Goal: Task Accomplishment & Management: Use online tool/utility

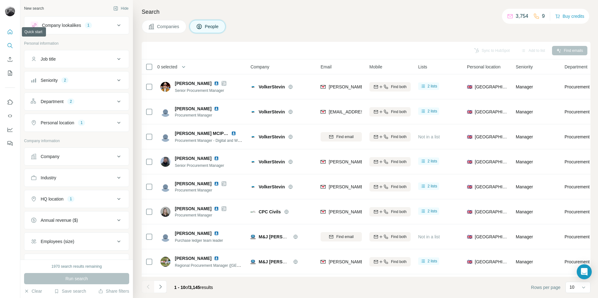
click at [10, 30] on icon "Quick start" at bounding box center [10, 31] width 5 height 5
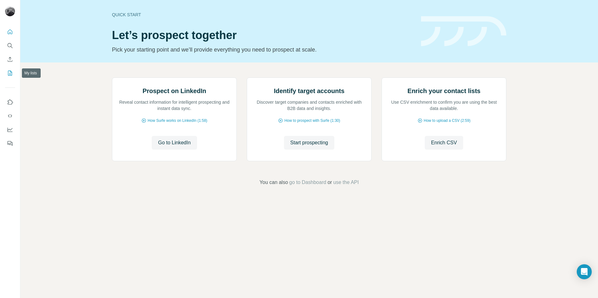
click at [9, 76] on icon "My lists" at bounding box center [10, 73] width 4 height 5
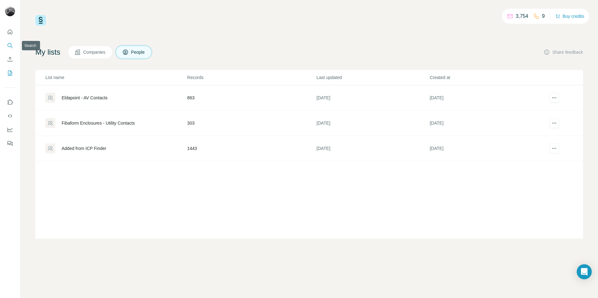
click at [11, 45] on icon "Search" at bounding box center [10, 46] width 6 height 6
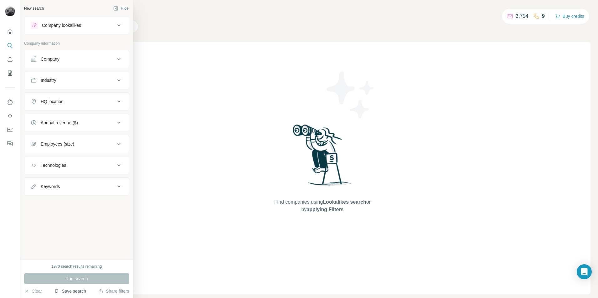
click at [75, 290] on button "Save search" at bounding box center [70, 291] width 32 height 6
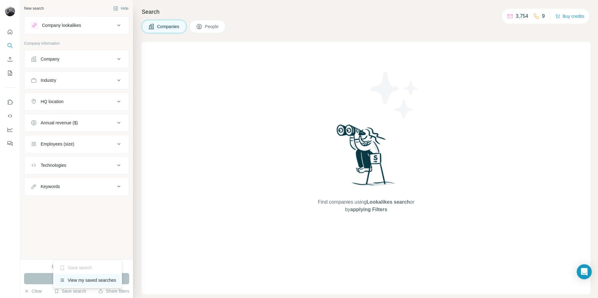
click at [79, 283] on div "View my saved searches" at bounding box center [88, 280] width 66 height 13
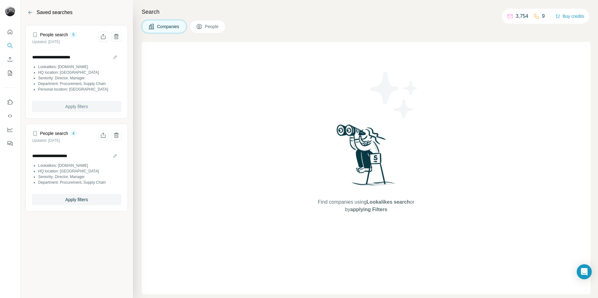
click at [65, 105] on span "Apply filters" at bounding box center [76, 107] width 23 height 6
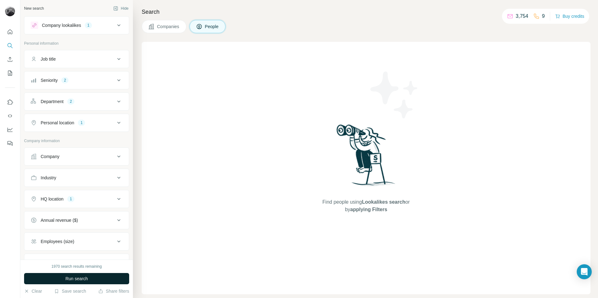
click at [87, 281] on span "Run search" at bounding box center [76, 279] width 23 height 6
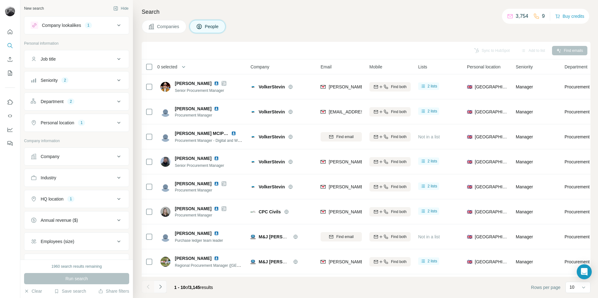
click at [163, 289] on icon "Navigate to next page" at bounding box center [160, 287] width 6 height 6
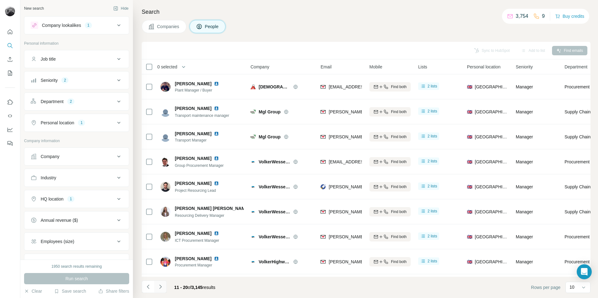
click at [163, 289] on icon "Navigate to next page" at bounding box center [160, 287] width 6 height 6
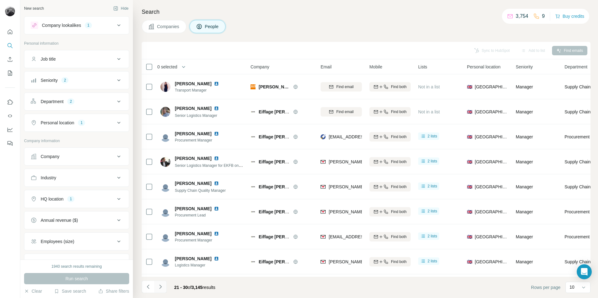
click at [163, 289] on icon "Navigate to next page" at bounding box center [160, 287] width 6 height 6
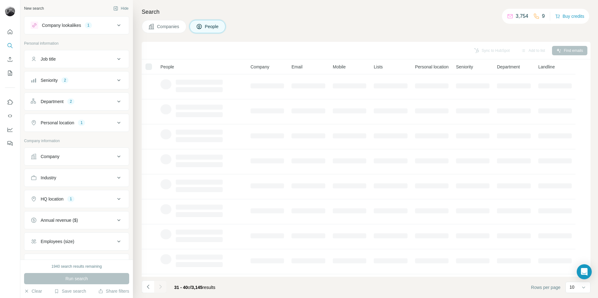
click at [163, 289] on div at bounding box center [160, 287] width 13 height 13
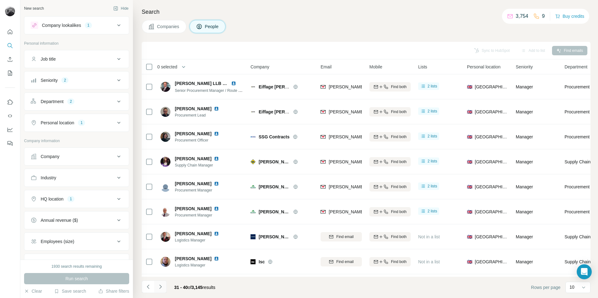
click at [163, 289] on icon "Navigate to next page" at bounding box center [160, 287] width 6 height 6
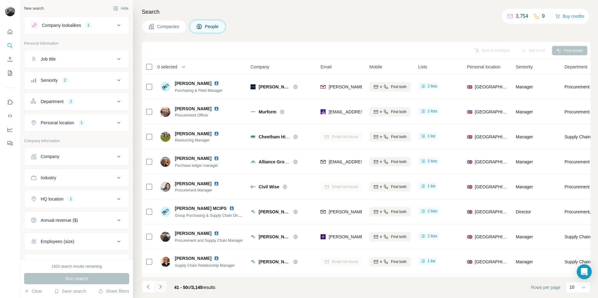
click at [163, 289] on icon "Navigate to next page" at bounding box center [160, 287] width 6 height 6
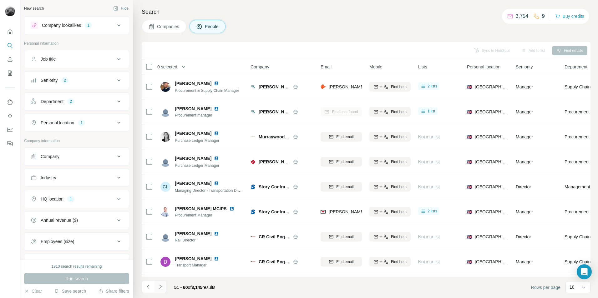
click at [163, 289] on icon "Navigate to next page" at bounding box center [160, 287] width 6 height 6
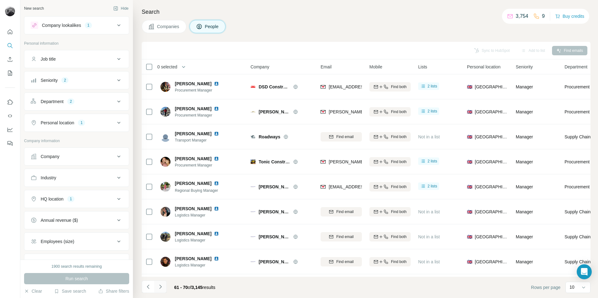
click at [163, 289] on icon "Navigate to next page" at bounding box center [160, 287] width 6 height 6
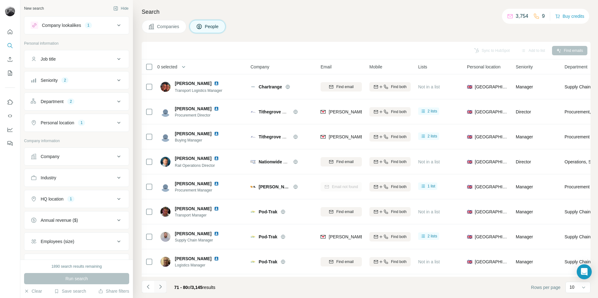
click at [163, 289] on icon "Navigate to next page" at bounding box center [160, 287] width 6 height 6
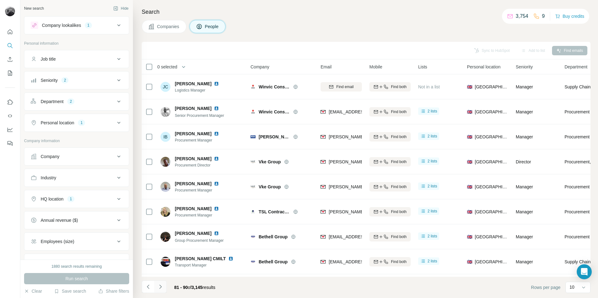
click at [163, 289] on icon "Navigate to next page" at bounding box center [160, 287] width 6 height 6
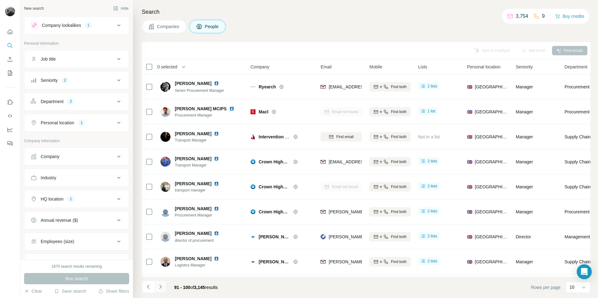
click at [163, 289] on icon "Navigate to next page" at bounding box center [160, 287] width 6 height 6
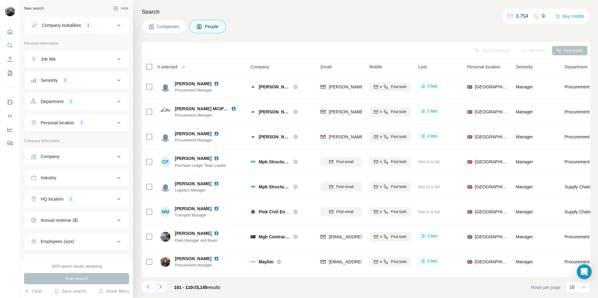
click at [163, 289] on icon "Navigate to next page" at bounding box center [160, 287] width 6 height 6
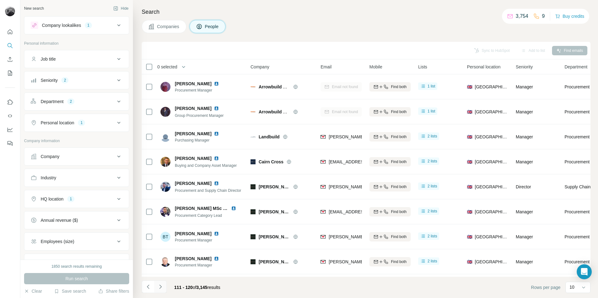
click at [163, 289] on icon "Navigate to next page" at bounding box center [160, 287] width 6 height 6
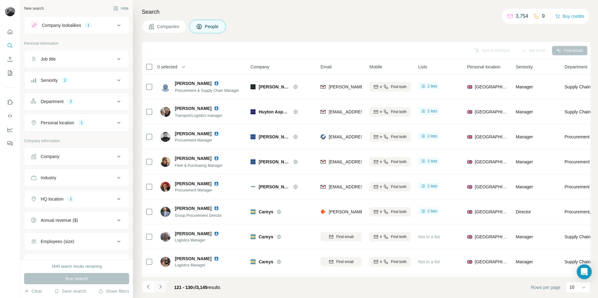
click at [163, 289] on icon "Navigate to next page" at bounding box center [160, 287] width 6 height 6
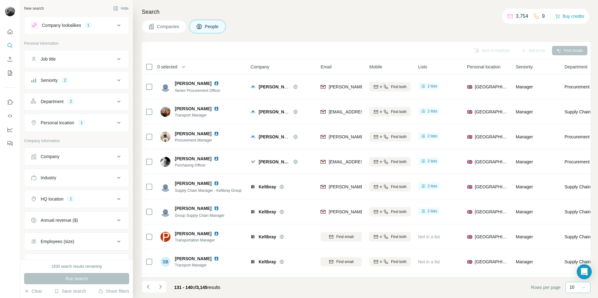
click at [585, 287] on icon at bounding box center [583, 288] width 3 height 2
click at [578, 240] on div "60" at bounding box center [578, 240] width 14 height 6
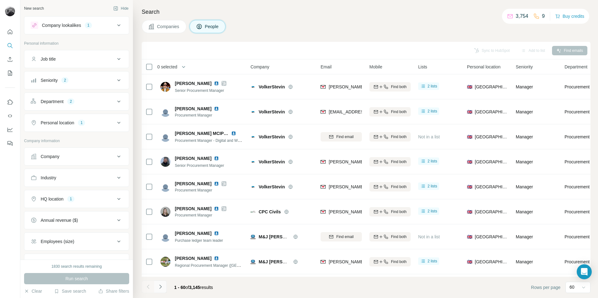
click at [162, 287] on icon "Navigate to next page" at bounding box center [160, 287] width 6 height 6
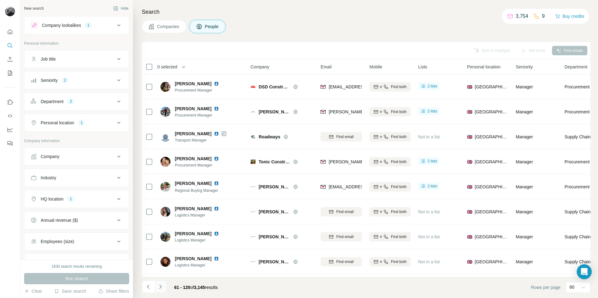
click at [162, 287] on icon "Navigate to next page" at bounding box center [160, 287] width 6 height 6
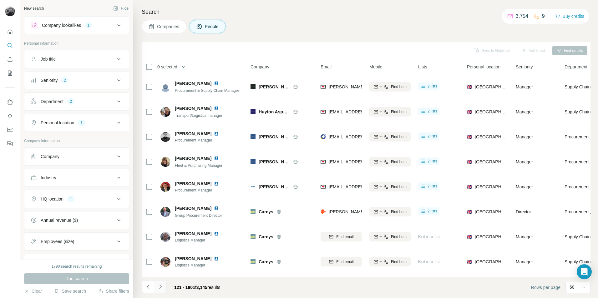
click at [162, 287] on icon "Navigate to next page" at bounding box center [160, 287] width 6 height 6
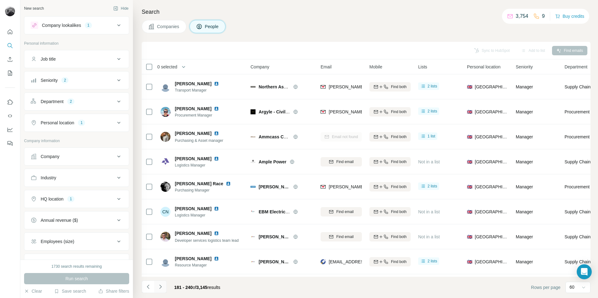
click at [162, 287] on icon "Navigate to next page" at bounding box center [160, 287] width 6 height 6
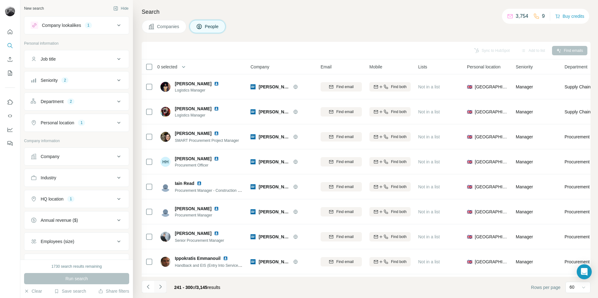
click at [162, 287] on icon "Navigate to next page" at bounding box center [160, 287] width 6 height 6
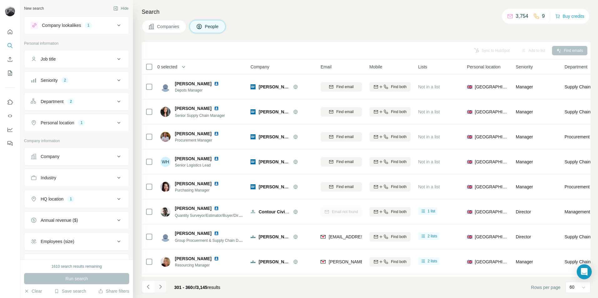
click at [162, 287] on icon "Navigate to next page" at bounding box center [160, 287] width 6 height 6
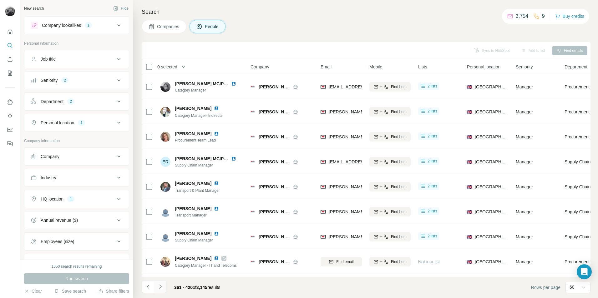
click at [162, 287] on icon "Navigate to next page" at bounding box center [160, 287] width 6 height 6
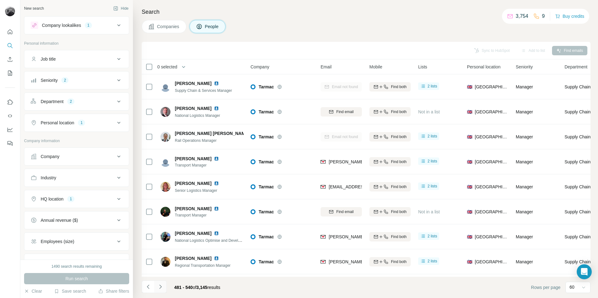
click at [162, 287] on icon "Navigate to next page" at bounding box center [160, 287] width 6 height 6
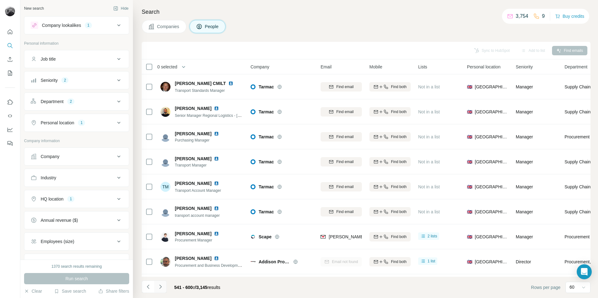
click at [162, 287] on icon "Navigate to next page" at bounding box center [160, 287] width 6 height 6
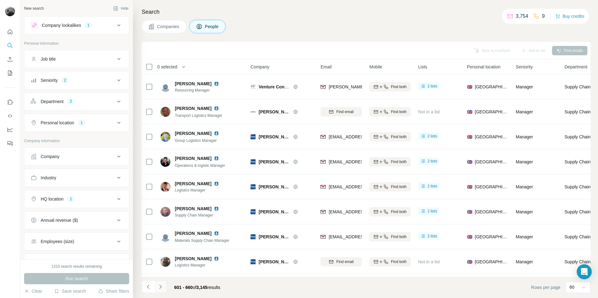
click at [162, 287] on icon "Navigate to next page" at bounding box center [160, 287] width 6 height 6
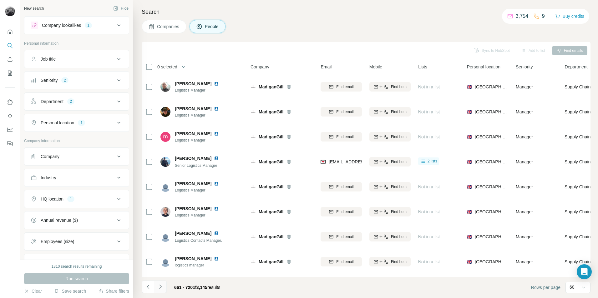
click at [162, 287] on icon "Navigate to next page" at bounding box center [160, 287] width 6 height 6
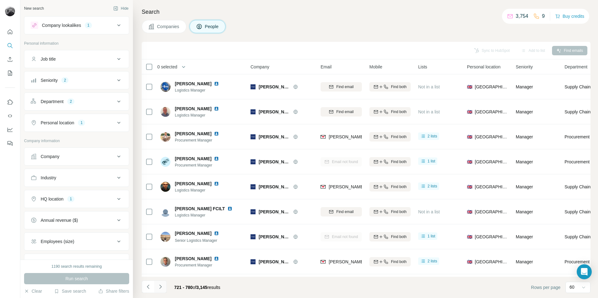
click at [162, 287] on icon "Navigate to next page" at bounding box center [160, 287] width 6 height 6
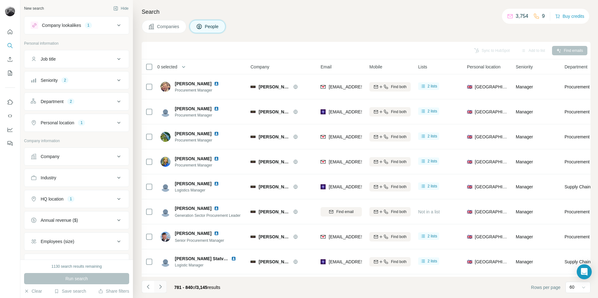
click at [162, 287] on icon "Navigate to next page" at bounding box center [160, 287] width 6 height 6
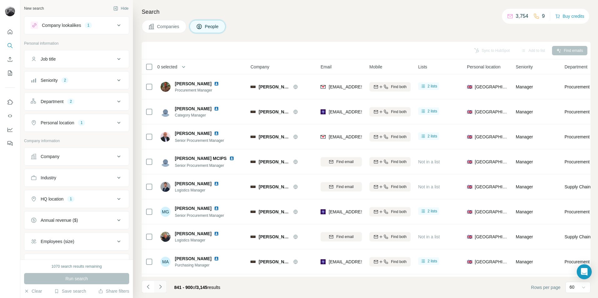
click at [162, 287] on icon "Navigate to next page" at bounding box center [160, 287] width 6 height 6
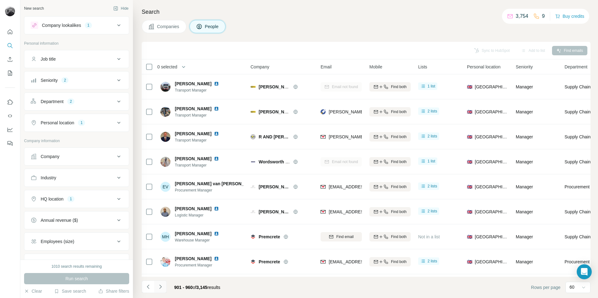
click at [162, 287] on icon "Navigate to next page" at bounding box center [160, 287] width 6 height 6
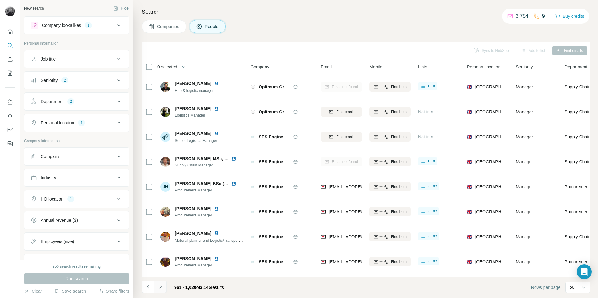
click at [162, 287] on icon "Navigate to next page" at bounding box center [160, 287] width 6 height 6
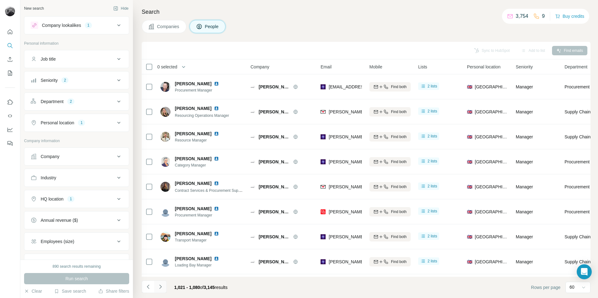
click at [162, 287] on icon "Navigate to next page" at bounding box center [160, 287] width 6 height 6
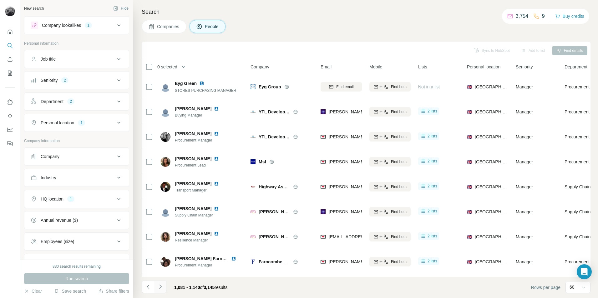
click at [162, 287] on icon "Navigate to next page" at bounding box center [160, 287] width 6 height 6
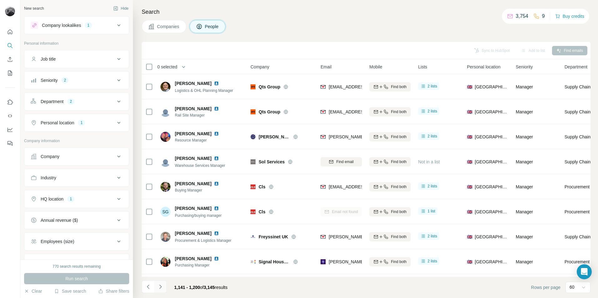
click at [162, 287] on icon "Navigate to next page" at bounding box center [160, 287] width 6 height 6
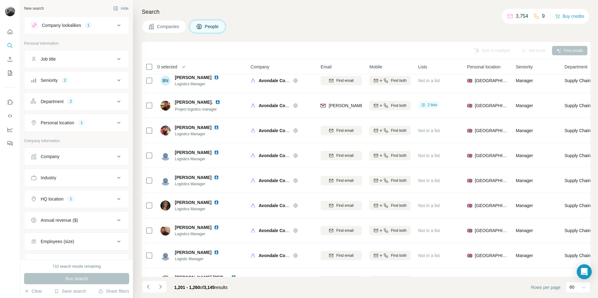
scroll to position [1302, 0]
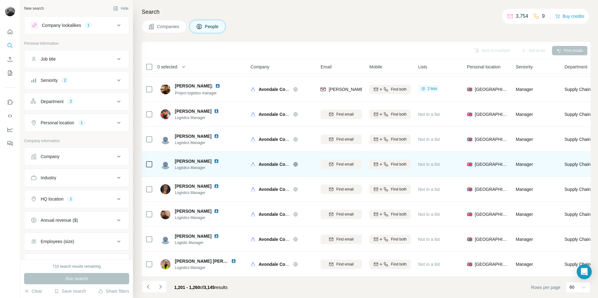
click at [294, 162] on icon at bounding box center [295, 164] width 5 height 5
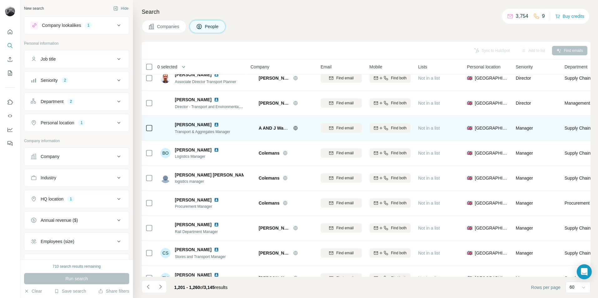
scroll to position [0, 0]
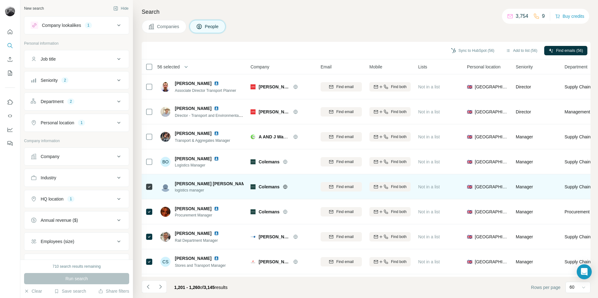
click at [145, 185] on td at bounding box center [149, 187] width 15 height 25
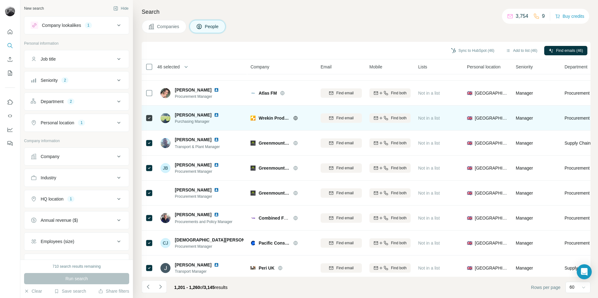
scroll to position [501, 0]
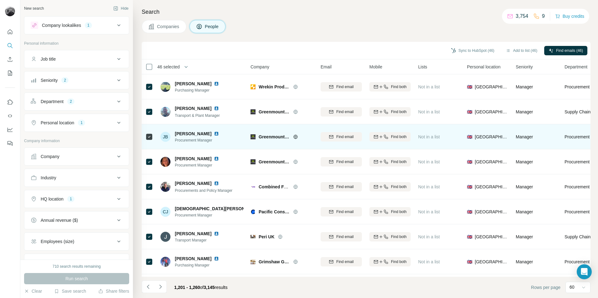
click at [0, 0] on tbody "[PERSON_NAME] Associate Director Transport Planner [PERSON_NAME] Find email Fin…" at bounding box center [0, 0] width 0 height 0
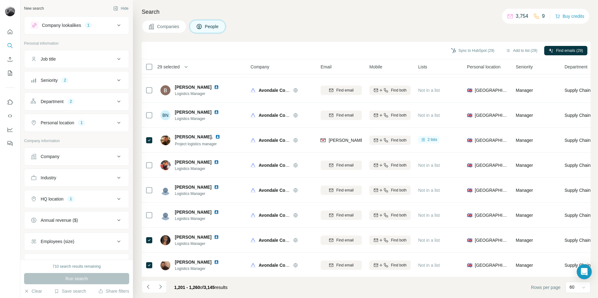
scroll to position [1302, 0]
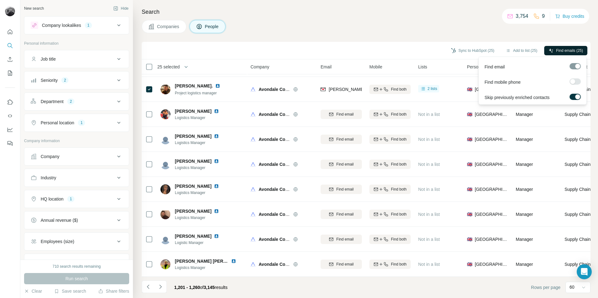
click at [564, 47] on button "Find emails (25)" at bounding box center [565, 50] width 43 height 9
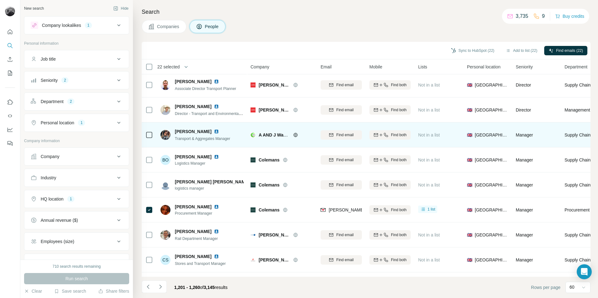
scroll to position [0, 0]
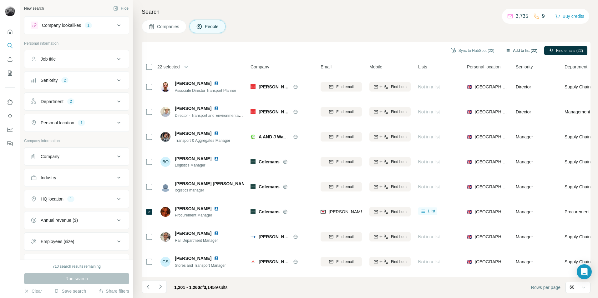
click at [519, 51] on button "Add to list (22)" at bounding box center [521, 50] width 40 height 9
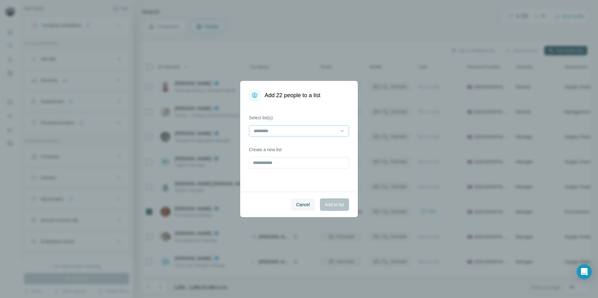
click at [313, 128] on input at bounding box center [295, 131] width 84 height 7
click at [289, 147] on p "Eldapoint - AV Contacts" at bounding box center [277, 145] width 46 height 6
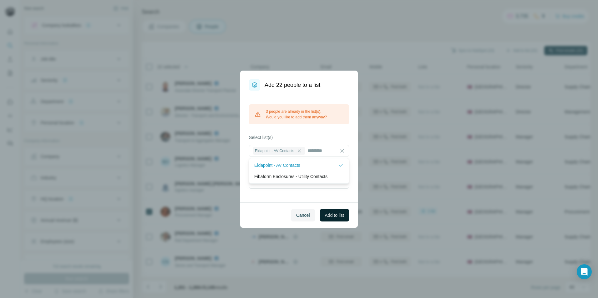
click at [337, 213] on span "Add to list" at bounding box center [334, 215] width 19 height 6
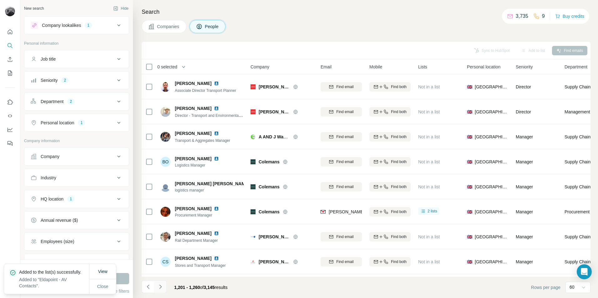
click at [161, 291] on button "Navigate to next page" at bounding box center [160, 287] width 13 height 13
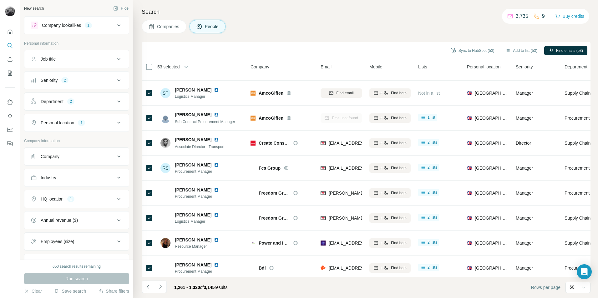
scroll to position [1302, 0]
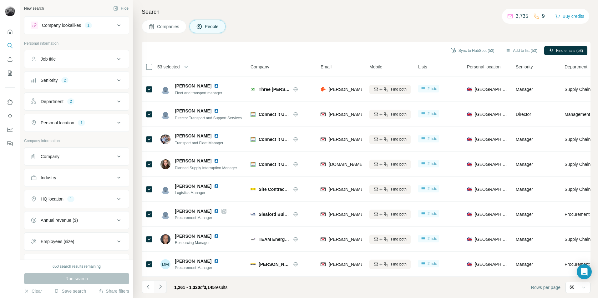
click at [163, 290] on icon "Navigate to next page" at bounding box center [160, 287] width 6 height 6
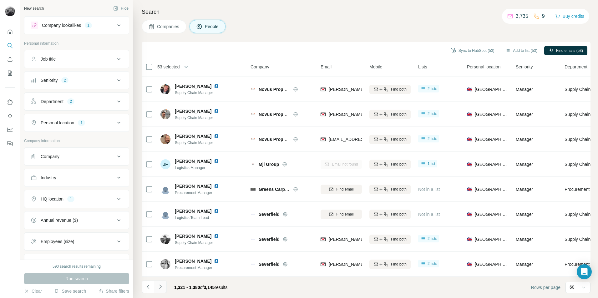
click at [163, 290] on icon "Navigate to next page" at bounding box center [160, 287] width 6 height 6
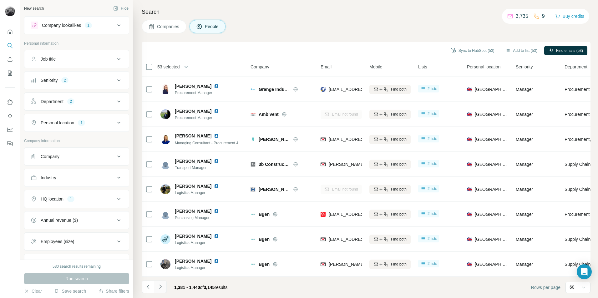
click at [163, 288] on icon "Navigate to next page" at bounding box center [160, 287] width 6 height 6
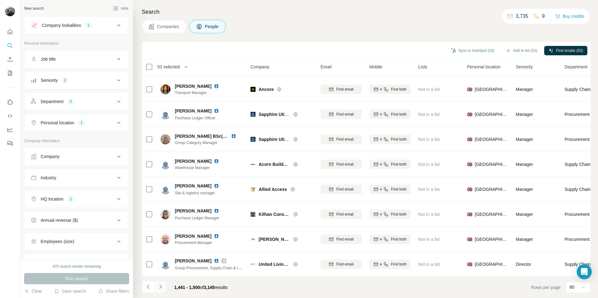
click at [163, 288] on icon "Navigate to next page" at bounding box center [160, 287] width 6 height 6
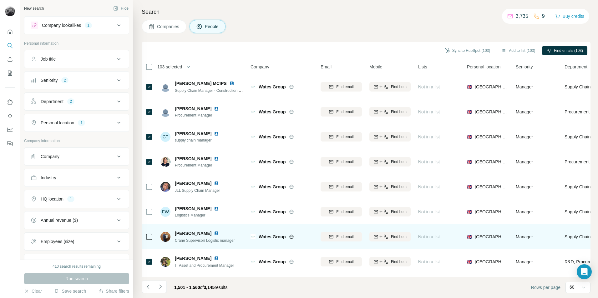
scroll to position [876, 0]
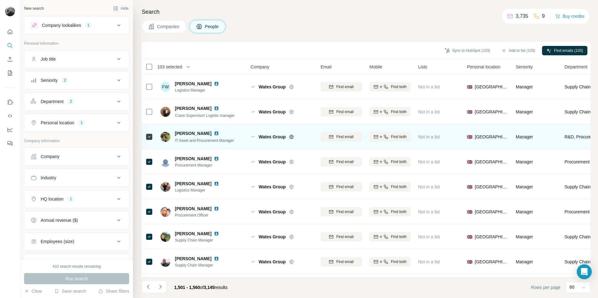
click at [154, 141] on td at bounding box center [149, 137] width 15 height 25
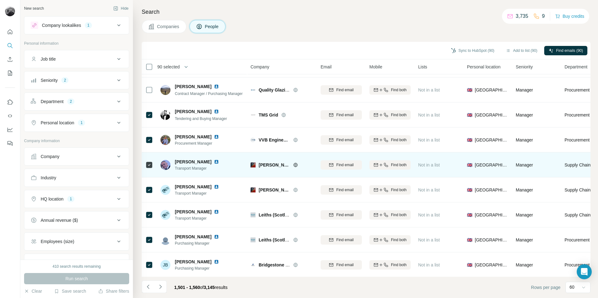
scroll to position [1302, 0]
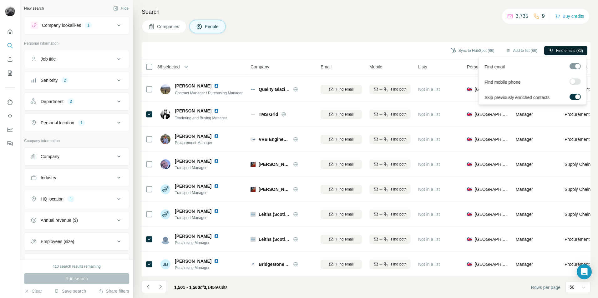
click at [561, 48] on span "Find emails (86)" at bounding box center [569, 51] width 27 height 6
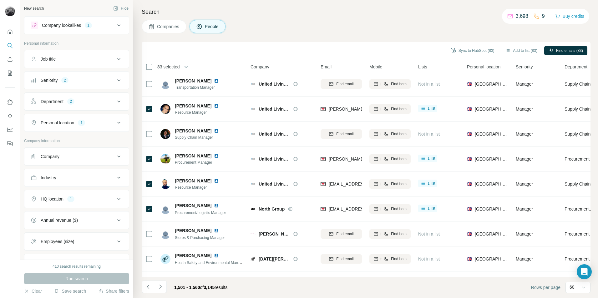
scroll to position [0, 0]
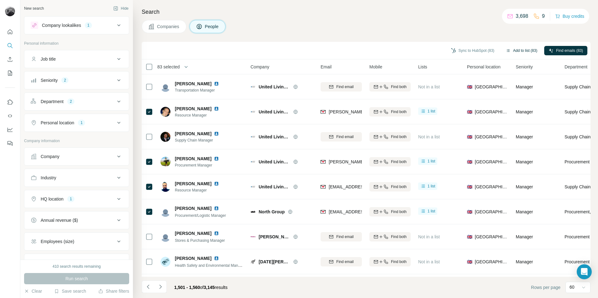
click at [520, 51] on button "Add to list (83)" at bounding box center [521, 50] width 40 height 9
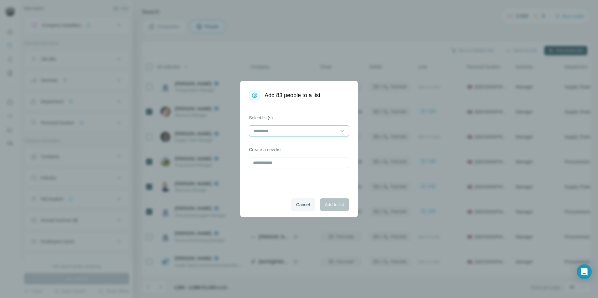
click at [305, 133] on input at bounding box center [295, 131] width 84 height 7
click at [295, 146] on p "Eldapoint - AV Contacts" at bounding box center [277, 145] width 46 height 6
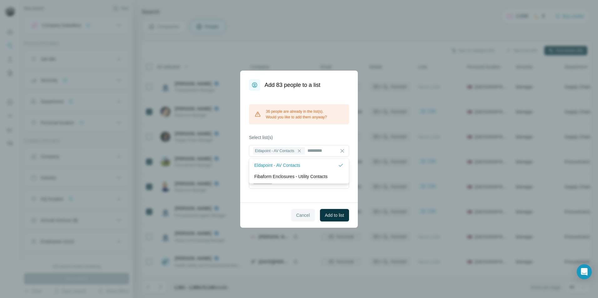
click at [305, 216] on span "Cancel" at bounding box center [303, 215] width 14 height 6
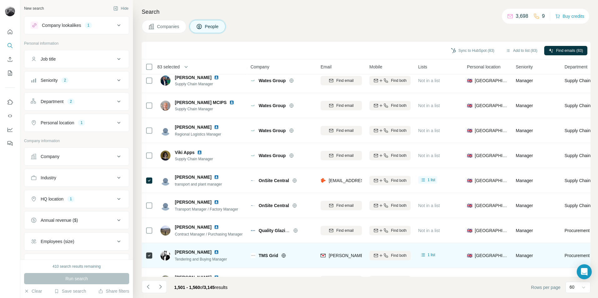
scroll to position [1302, 0]
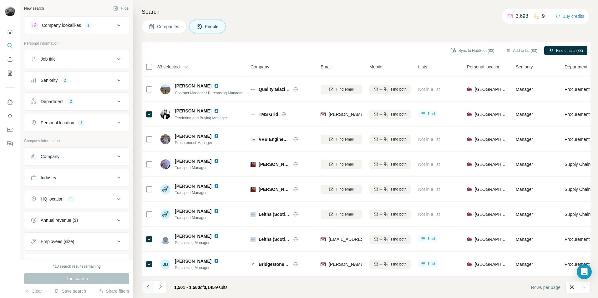
click at [150, 288] on icon "Navigate to previous page" at bounding box center [148, 287] width 6 height 6
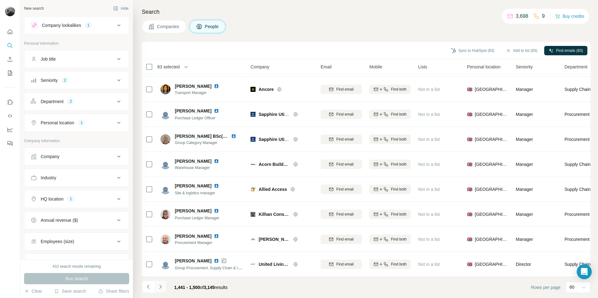
click at [163, 290] on icon "Navigate to next page" at bounding box center [160, 287] width 6 height 6
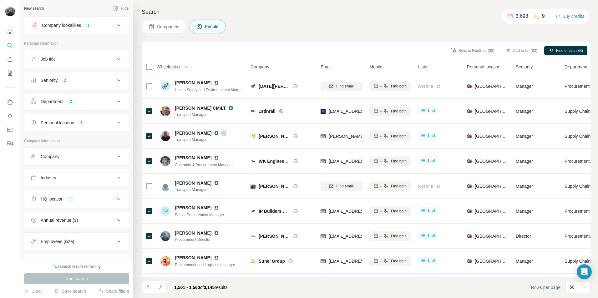
scroll to position [0, 0]
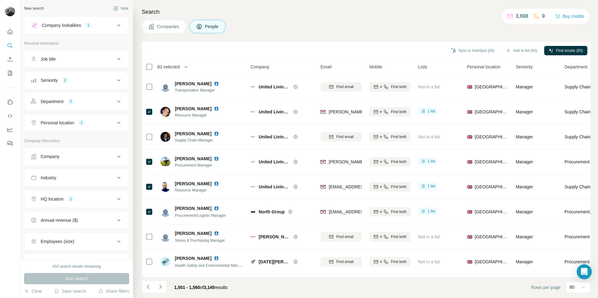
click at [180, 68] on span "83 selected" at bounding box center [168, 67] width 23 height 6
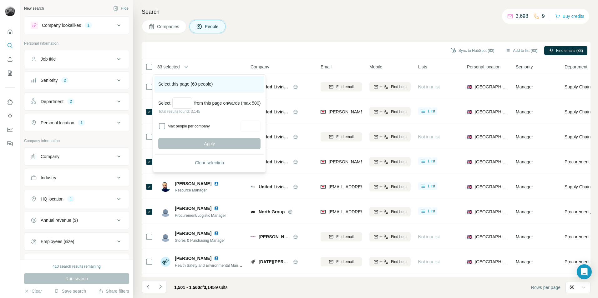
click at [167, 83] on div "Select this page (60 people)" at bounding box center [210, 84] width 110 height 17
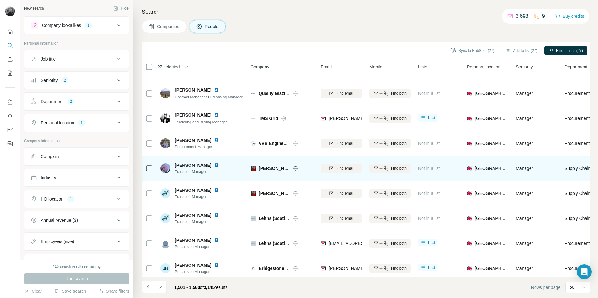
scroll to position [1302, 0]
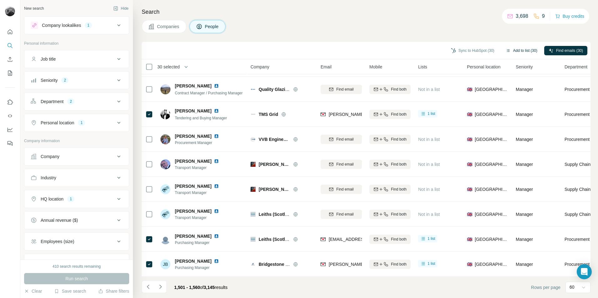
click at [525, 51] on button "Add to list (30)" at bounding box center [521, 50] width 40 height 9
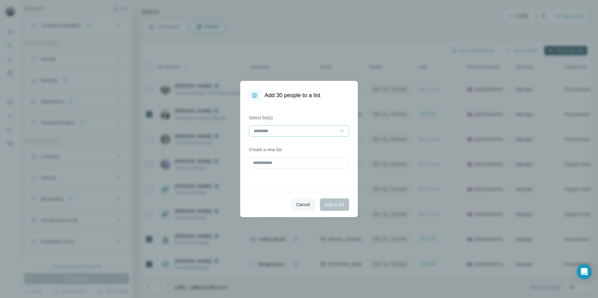
click at [308, 129] on input at bounding box center [295, 131] width 84 height 7
click at [298, 145] on p "Eldapoint - AV Contacts" at bounding box center [277, 145] width 46 height 6
click at [343, 206] on span "Add to list" at bounding box center [334, 205] width 19 height 6
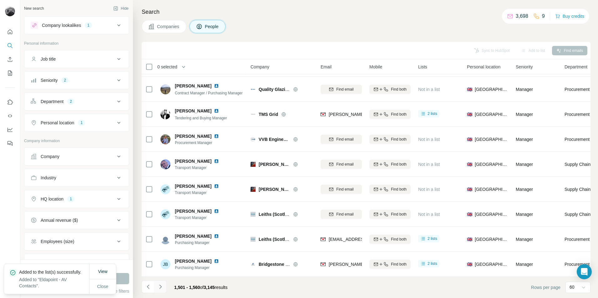
click at [160, 288] on icon "Navigate to next page" at bounding box center [160, 287] width 2 height 4
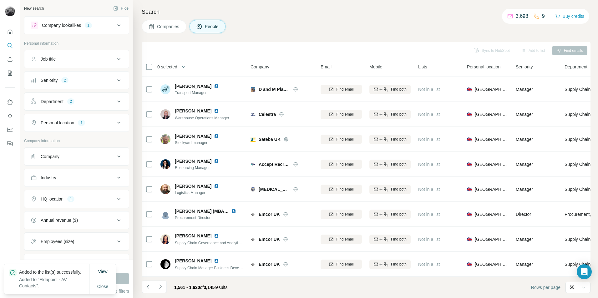
click at [295, 50] on div "Sync to HubSpot Add to list Find emails" at bounding box center [366, 50] width 443 height 11
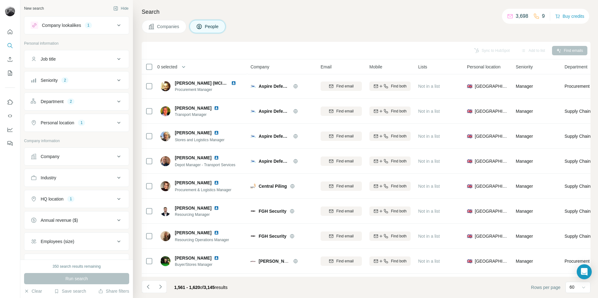
scroll to position [0, 0]
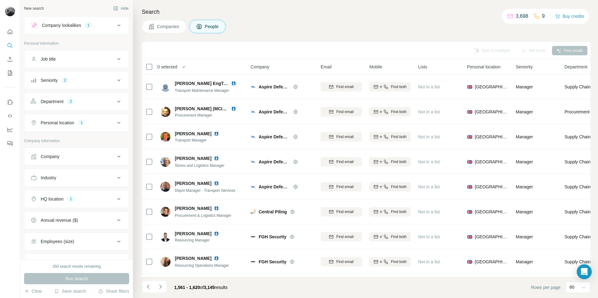
click at [233, 45] on div "Sync to HubSpot Add to list Find emails" at bounding box center [366, 50] width 443 height 11
